Goal: Find specific page/section

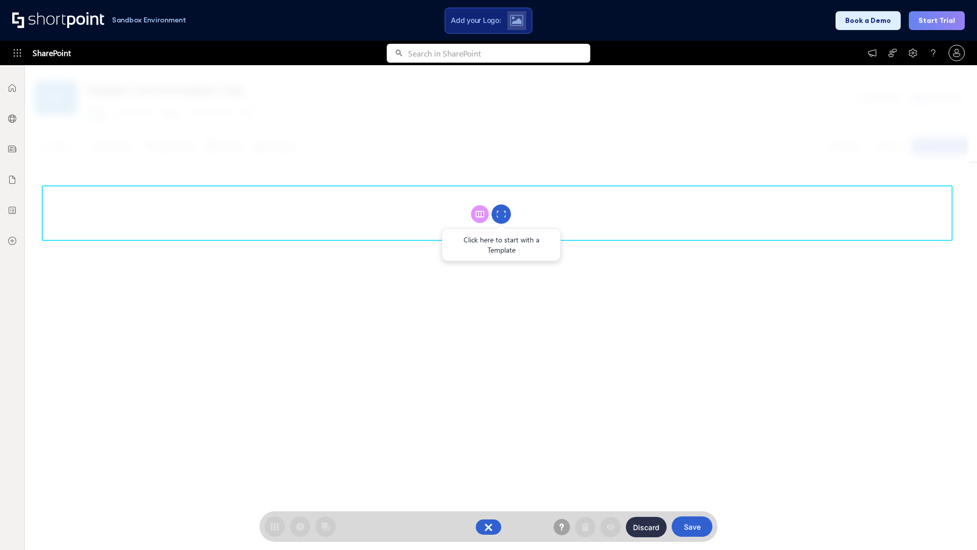
click at [501, 214] on circle at bounding box center [501, 214] width 19 height 19
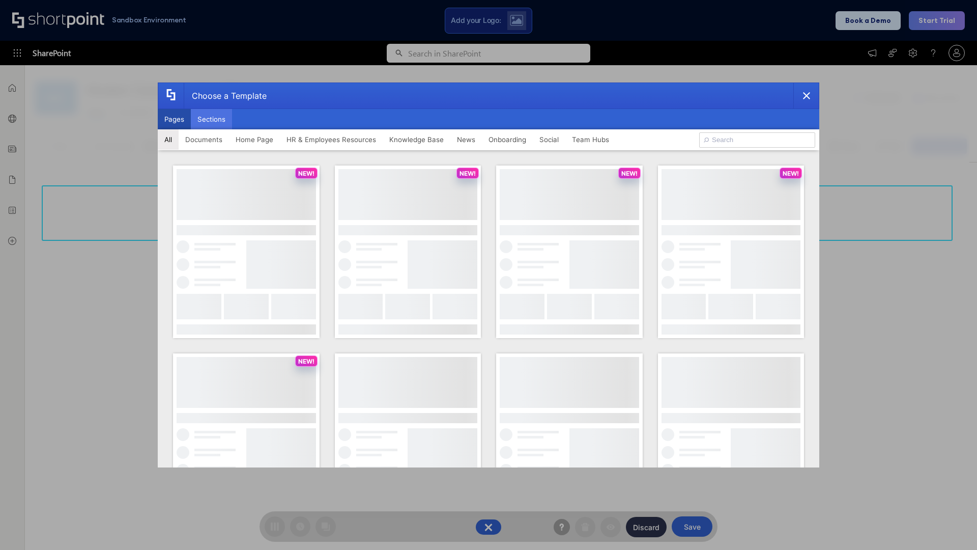
click at [211, 119] on button "Sections" at bounding box center [211, 119] width 41 height 20
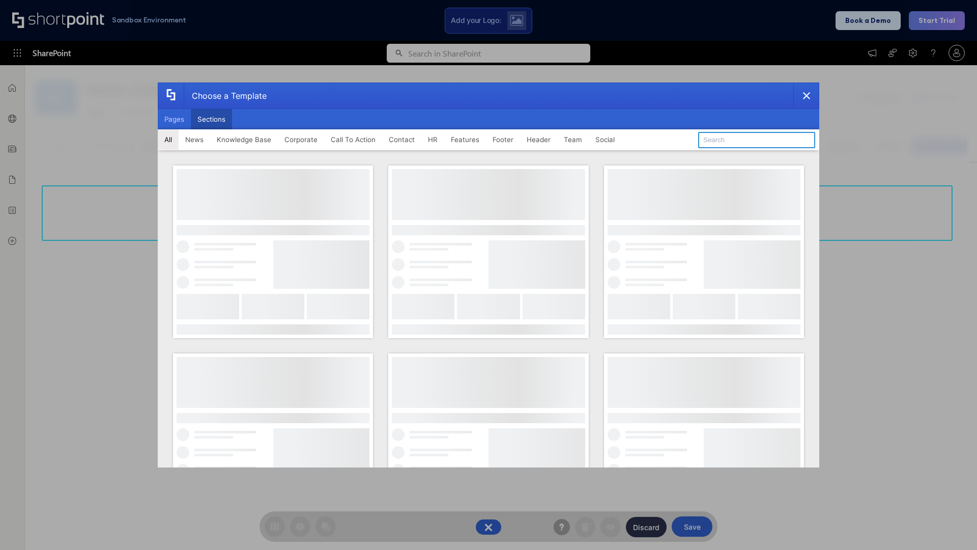
type input "Service Block 2"
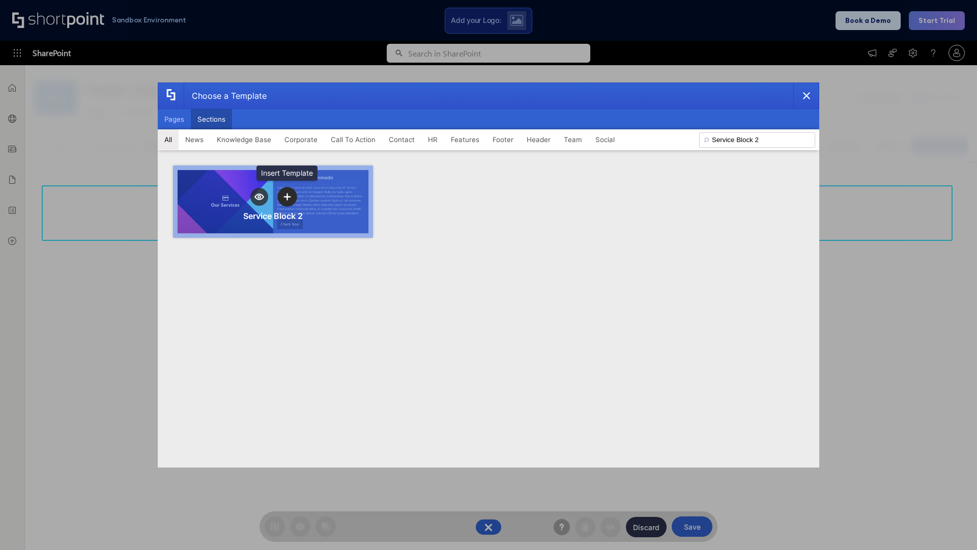
click at [287, 196] on icon "template selector" at bounding box center [286, 196] width 7 height 7
